Goal: Check status: Check status

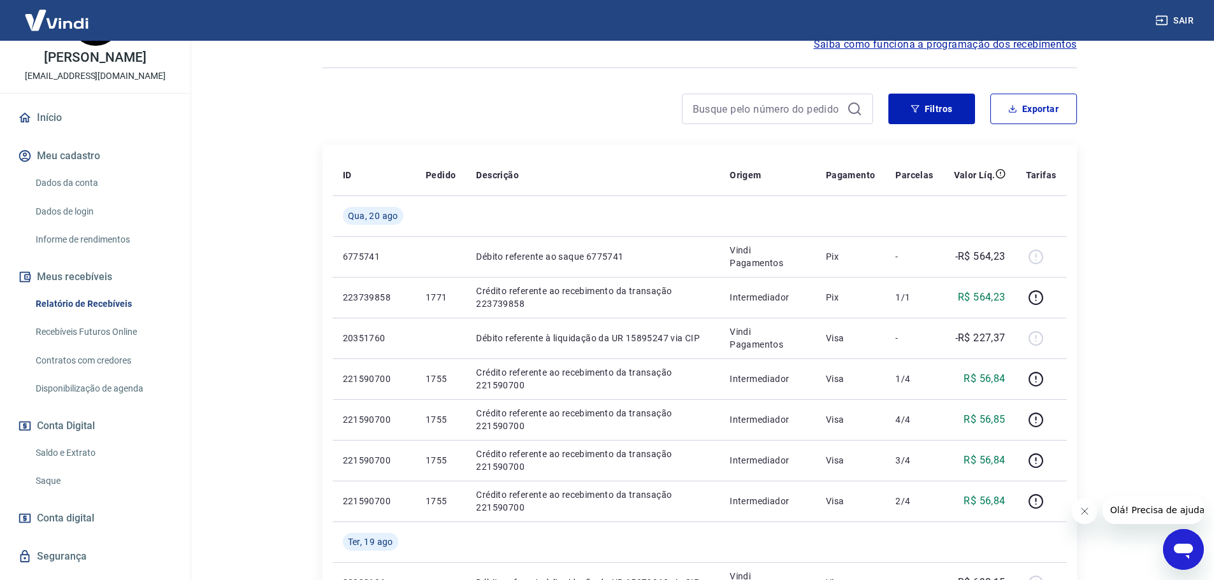
scroll to position [64, 0]
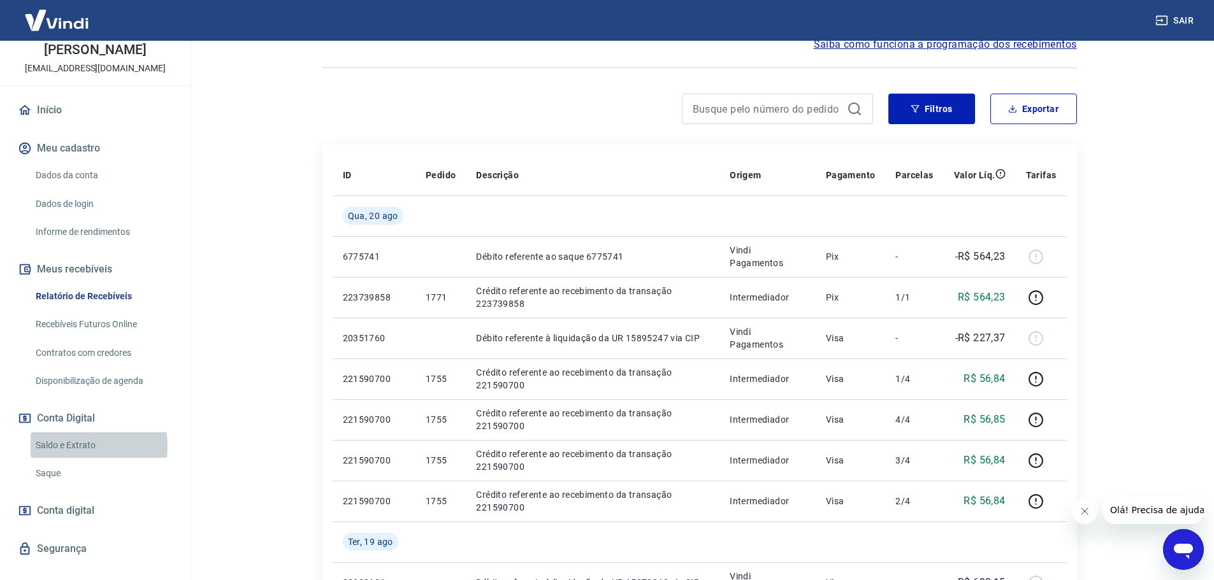
click at [79, 446] on link "Saldo e Extrato" at bounding box center [103, 446] width 145 height 26
